Goal: Information Seeking & Learning: Learn about a topic

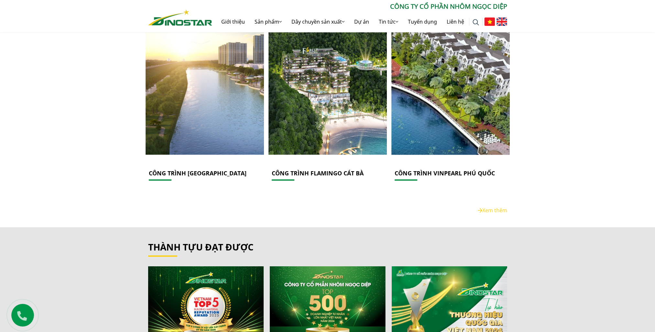
scroll to position [1132, 0]
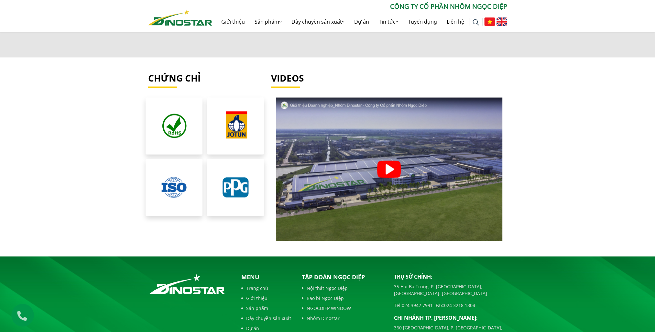
click at [112, 174] on section "Chứng chỉ Videos" at bounding box center [327, 157] width 655 height 168
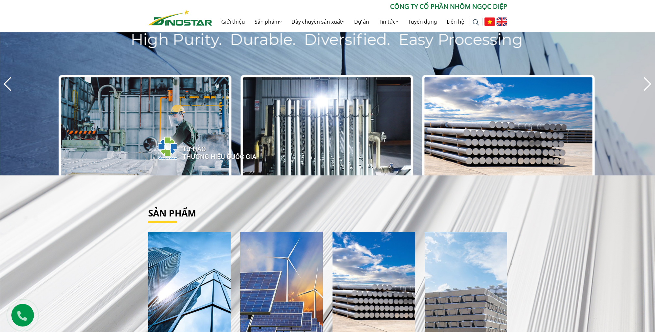
scroll to position [0, 0]
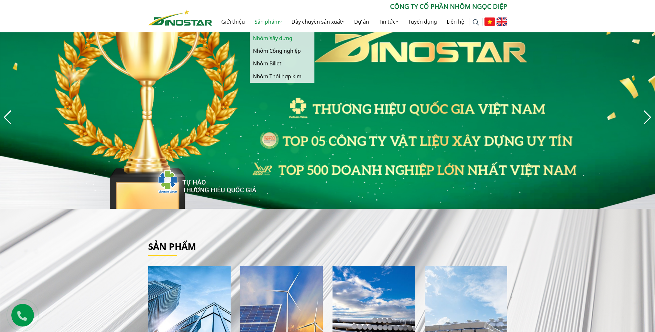
click at [275, 39] on link "Nhôm Xây dựng" at bounding box center [282, 38] width 65 height 13
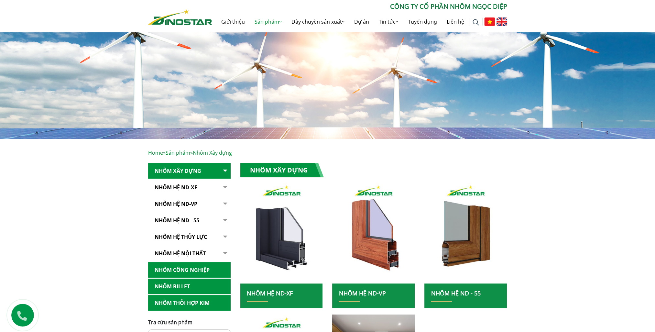
scroll to position [129, 0]
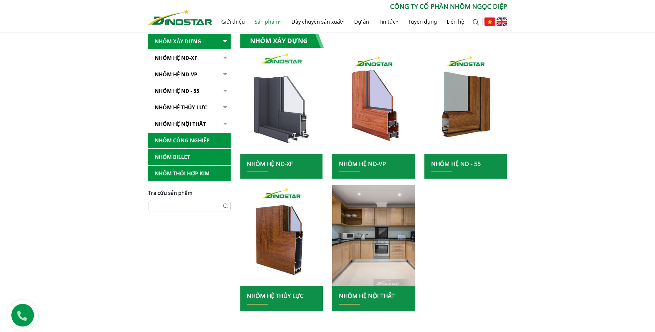
click at [277, 129] on img at bounding box center [281, 104] width 88 height 108
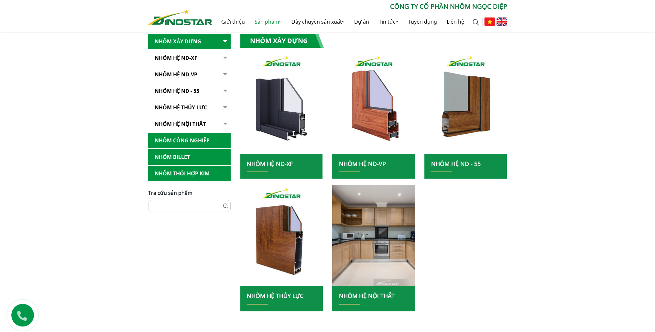
click at [219, 57] on button "button" at bounding box center [224, 58] width 13 height 16
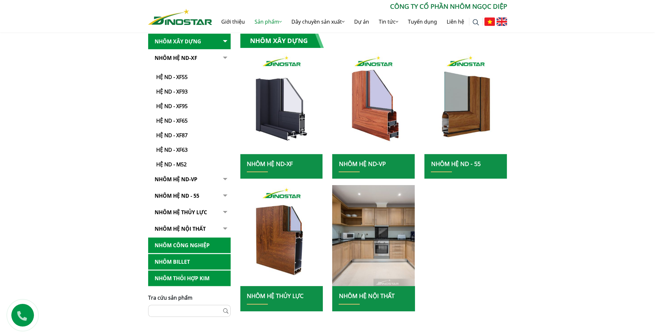
click at [213, 197] on link "NHÔM HỆ ND - 55" at bounding box center [189, 196] width 83 height 16
click at [220, 168] on button "button" at bounding box center [224, 109] width 13 height 118
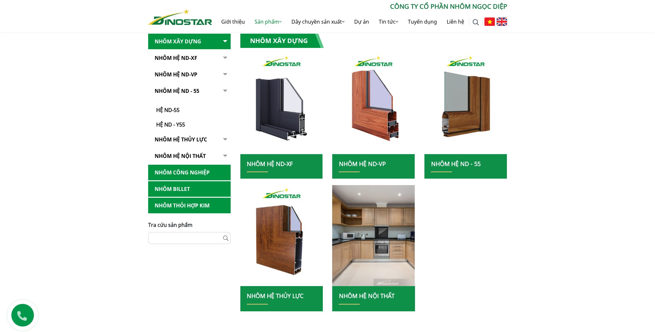
click at [213, 58] on link "Nhôm Hệ ND-XF" at bounding box center [189, 58] width 83 height 16
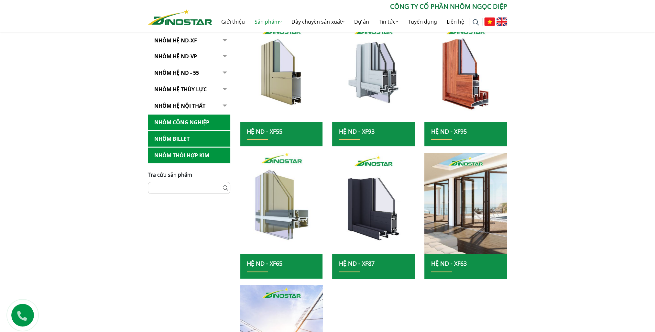
scroll to position [226, 0]
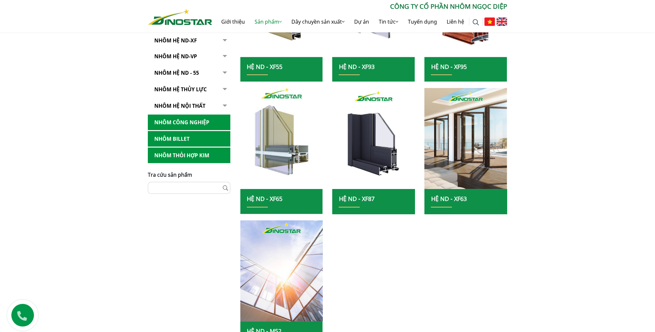
click at [287, 157] on img at bounding box center [281, 138] width 88 height 108
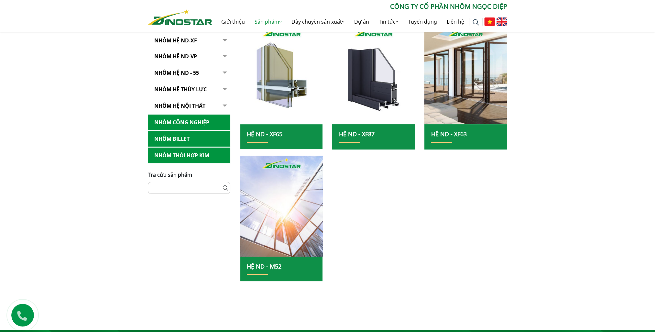
scroll to position [162, 0]
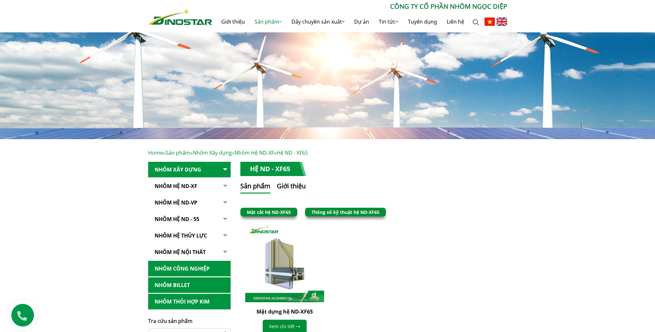
scroll to position [65, 0]
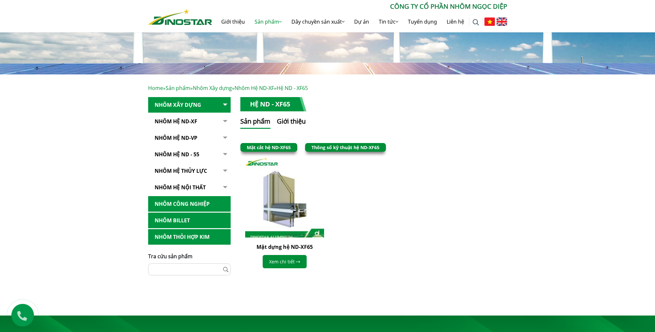
click at [287, 205] on img at bounding box center [284, 197] width 87 height 87
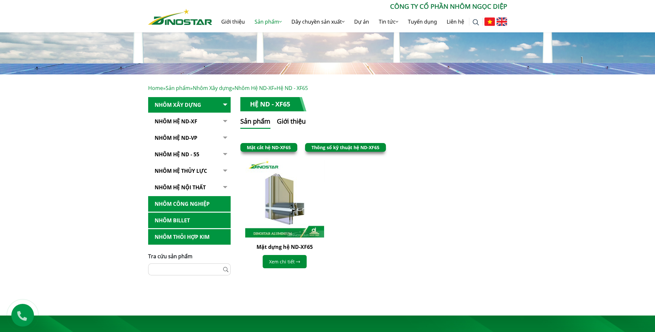
click at [345, 149] on link "Thông số kỹ thuật hệ ND-XF65" at bounding box center [346, 147] width 68 height 6
click at [272, 148] on link "Mặt cắt hệ ND-XF65" at bounding box center [269, 147] width 44 height 6
click at [271, 146] on link "Mặt cắt hệ ND-XF65" at bounding box center [269, 147] width 44 height 6
click at [279, 147] on link "Mặt cắt hệ ND-XF65" at bounding box center [269, 147] width 44 height 6
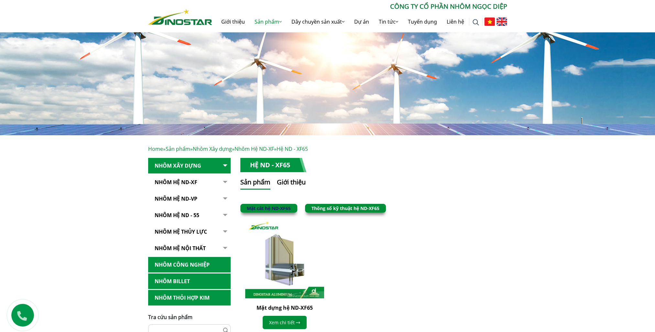
scroll to position [0, 0]
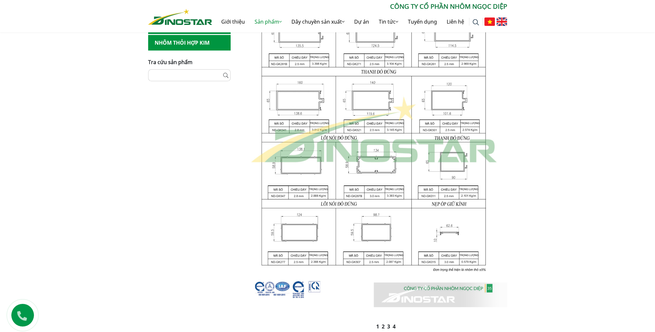
scroll to position [445, 0]
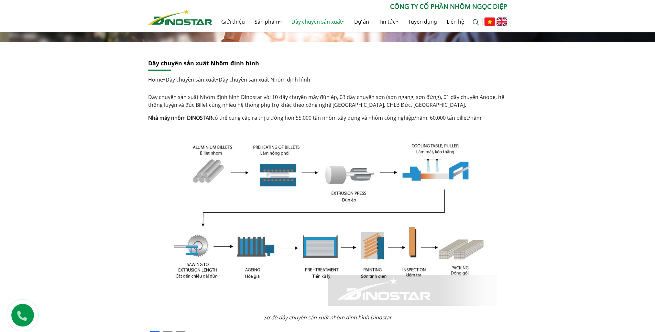
scroll to position [129, 0]
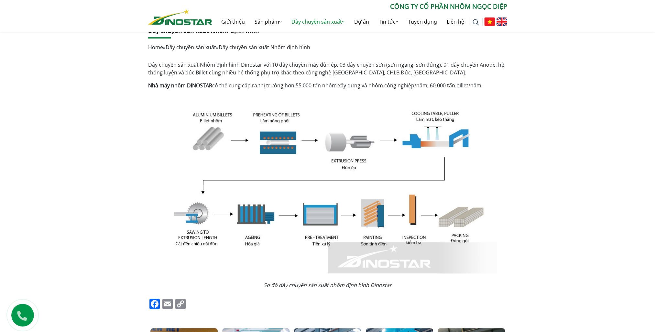
click at [354, 162] on img at bounding box center [328, 183] width 338 height 179
click at [350, 145] on img at bounding box center [328, 183] width 338 height 179
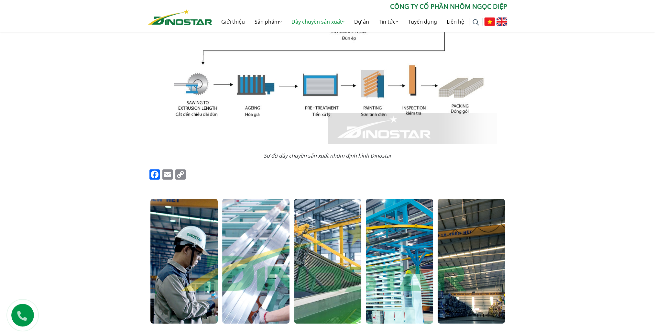
scroll to position [356, 0]
